Goal: Information Seeking & Learning: Learn about a topic

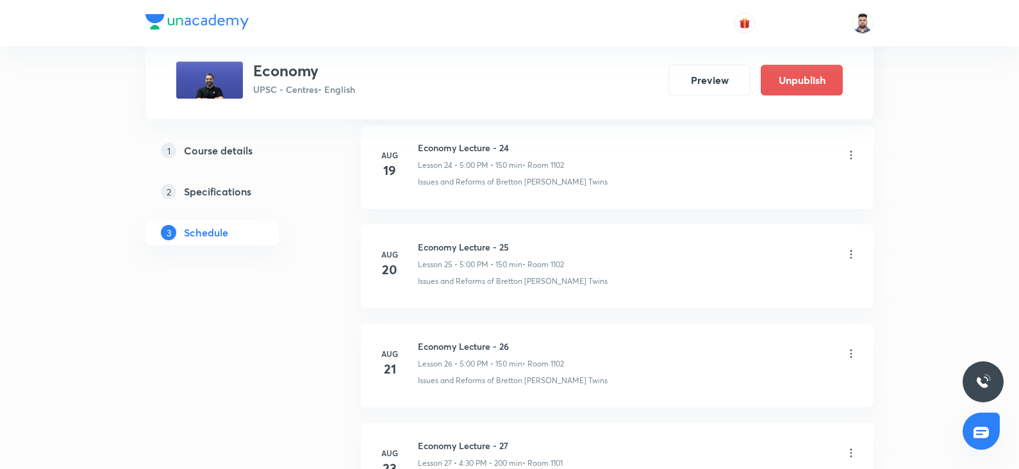
scroll to position [3433, 0]
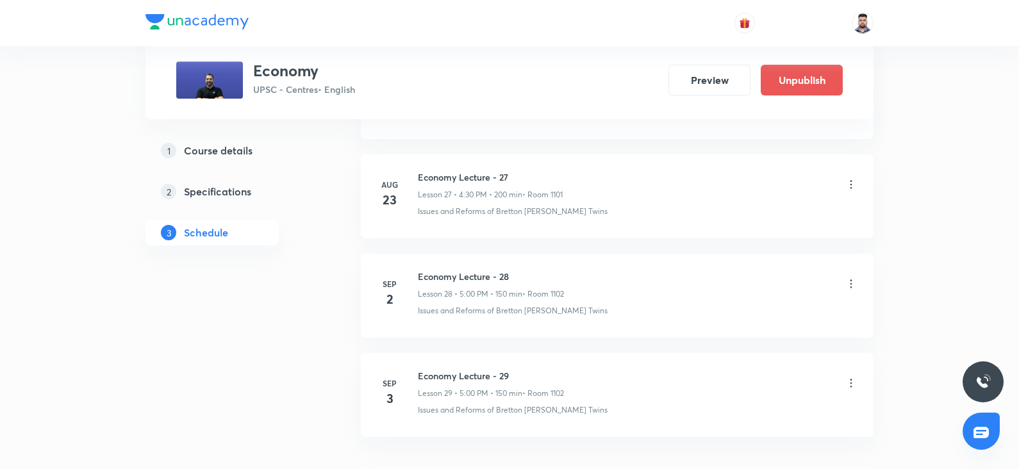
scroll to position [3352, 0]
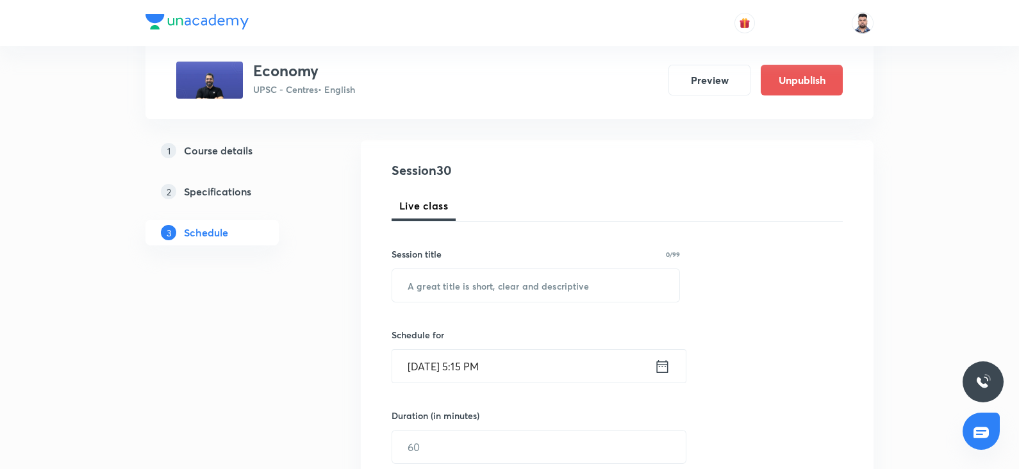
scroll to position [0, 0]
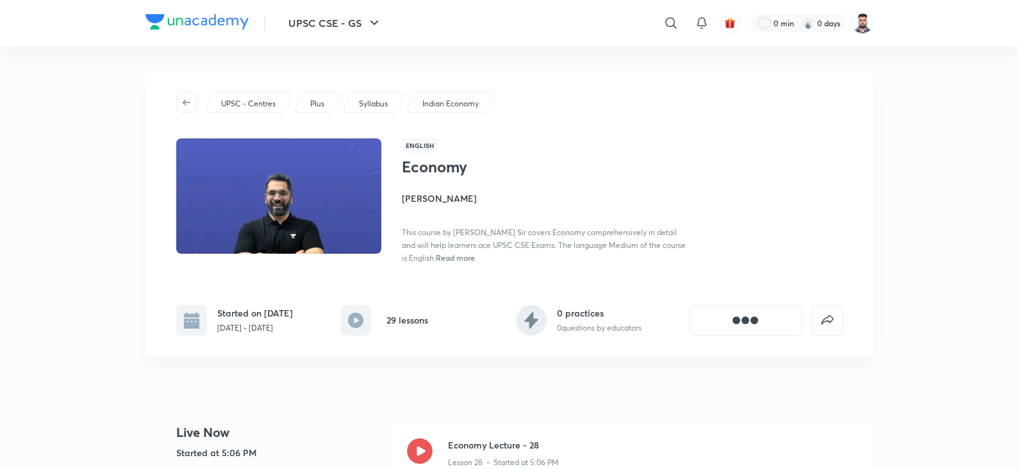
click at [426, 442] on icon at bounding box center [420, 452] width 26 height 26
